Goal: Task Accomplishment & Management: Manage account settings

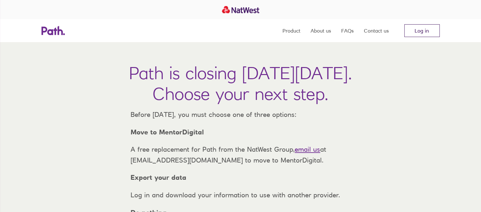
click at [427, 27] on link "Log in" at bounding box center [422, 30] width 35 height 13
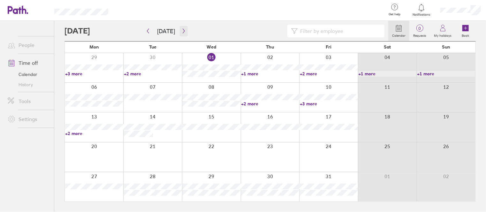
click at [181, 29] on icon "button" at bounding box center [183, 30] width 5 height 5
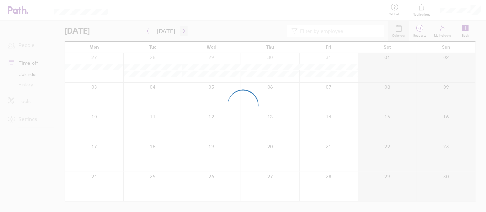
click at [180, 29] on div at bounding box center [243, 106] width 486 height 212
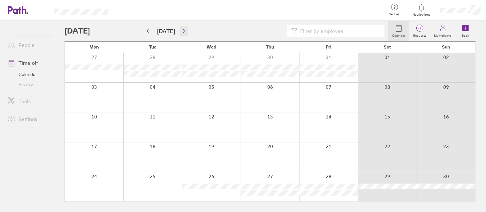
click at [183, 32] on icon "button" at bounding box center [183, 30] width 5 height 5
